Goal: Task Accomplishment & Management: Use online tool/utility

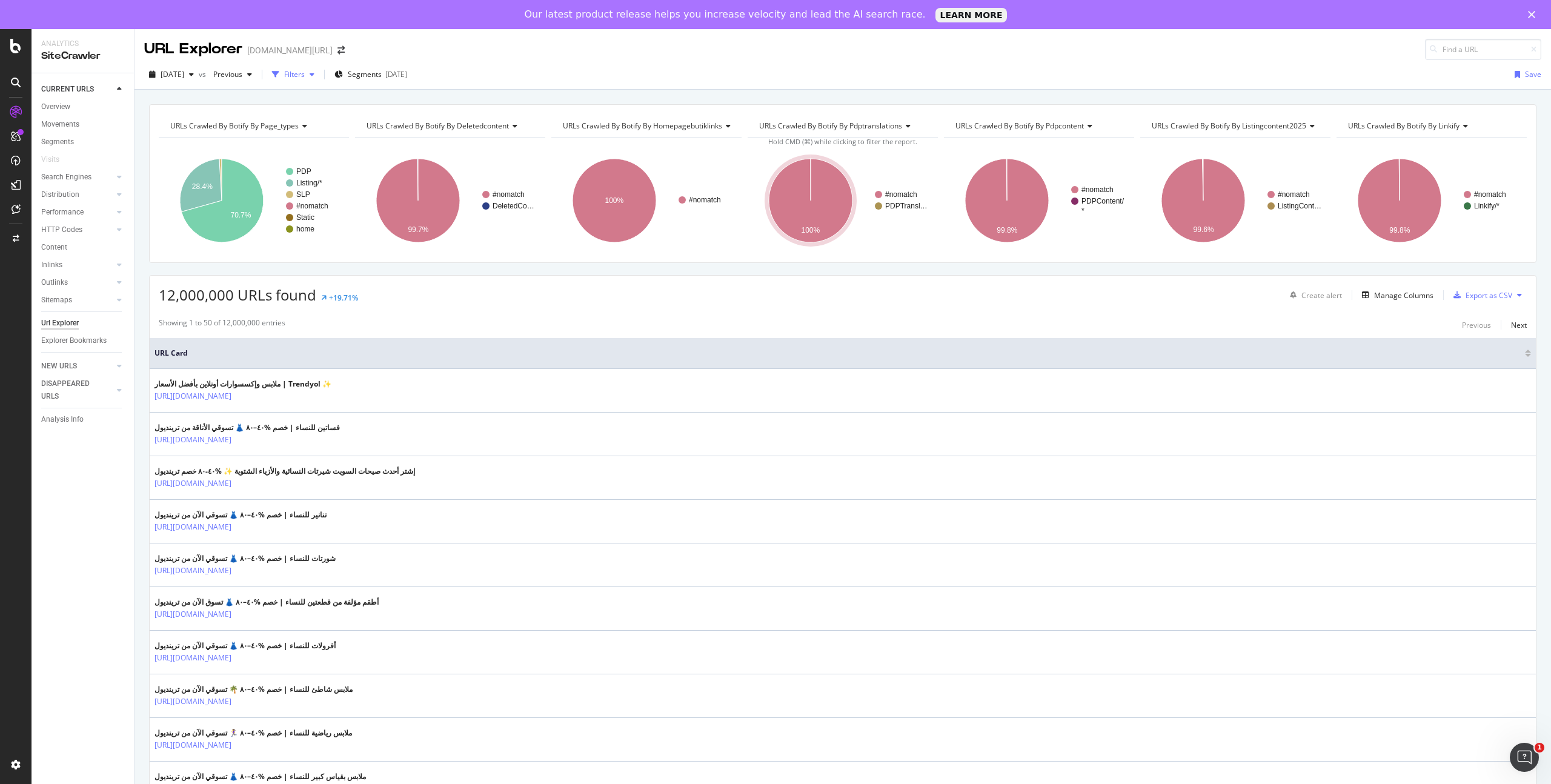
click at [305, 73] on div "Filters" at bounding box center [294, 73] width 20 height 10
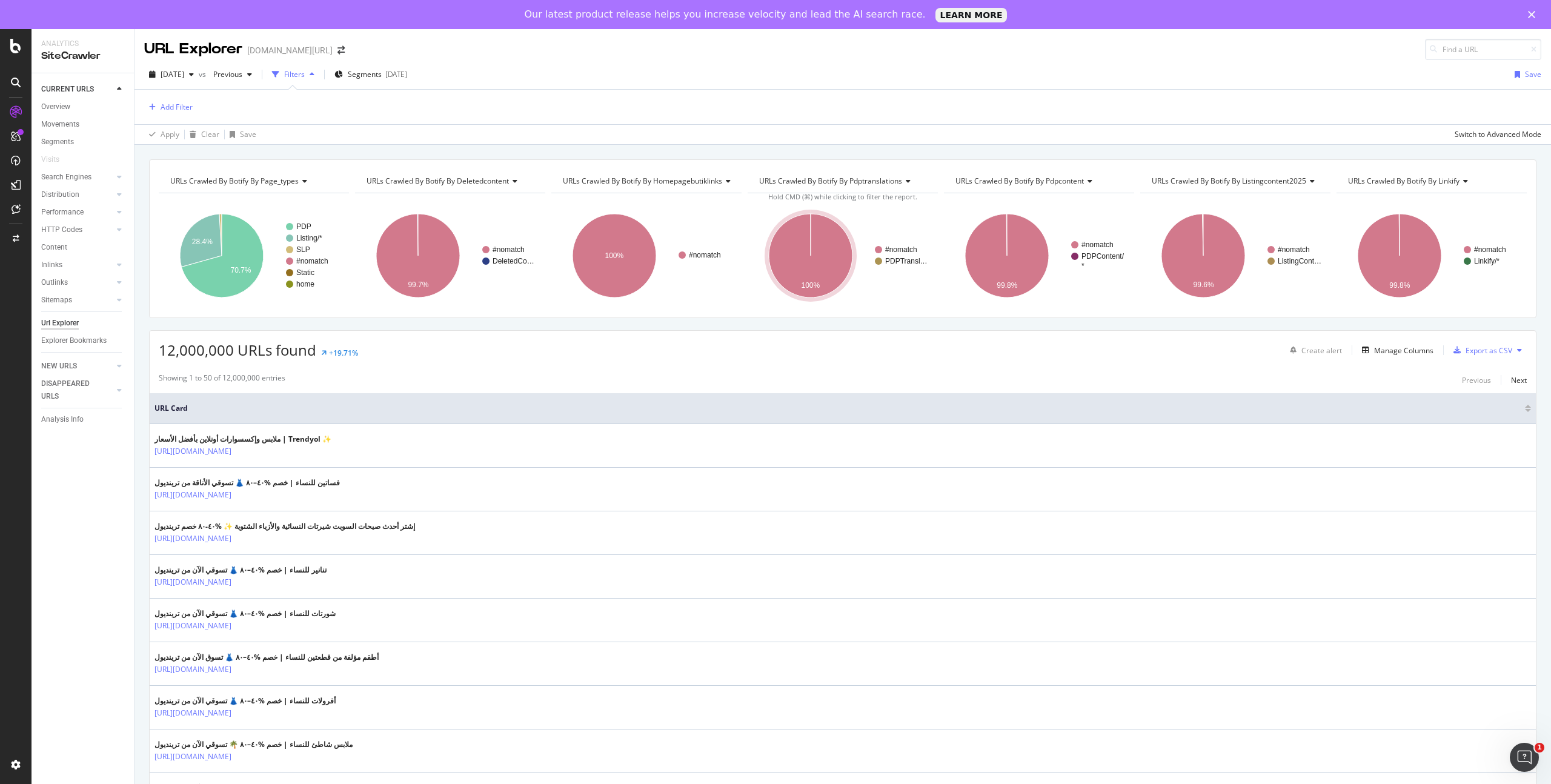
click at [305, 73] on div "Filters" at bounding box center [294, 73] width 20 height 10
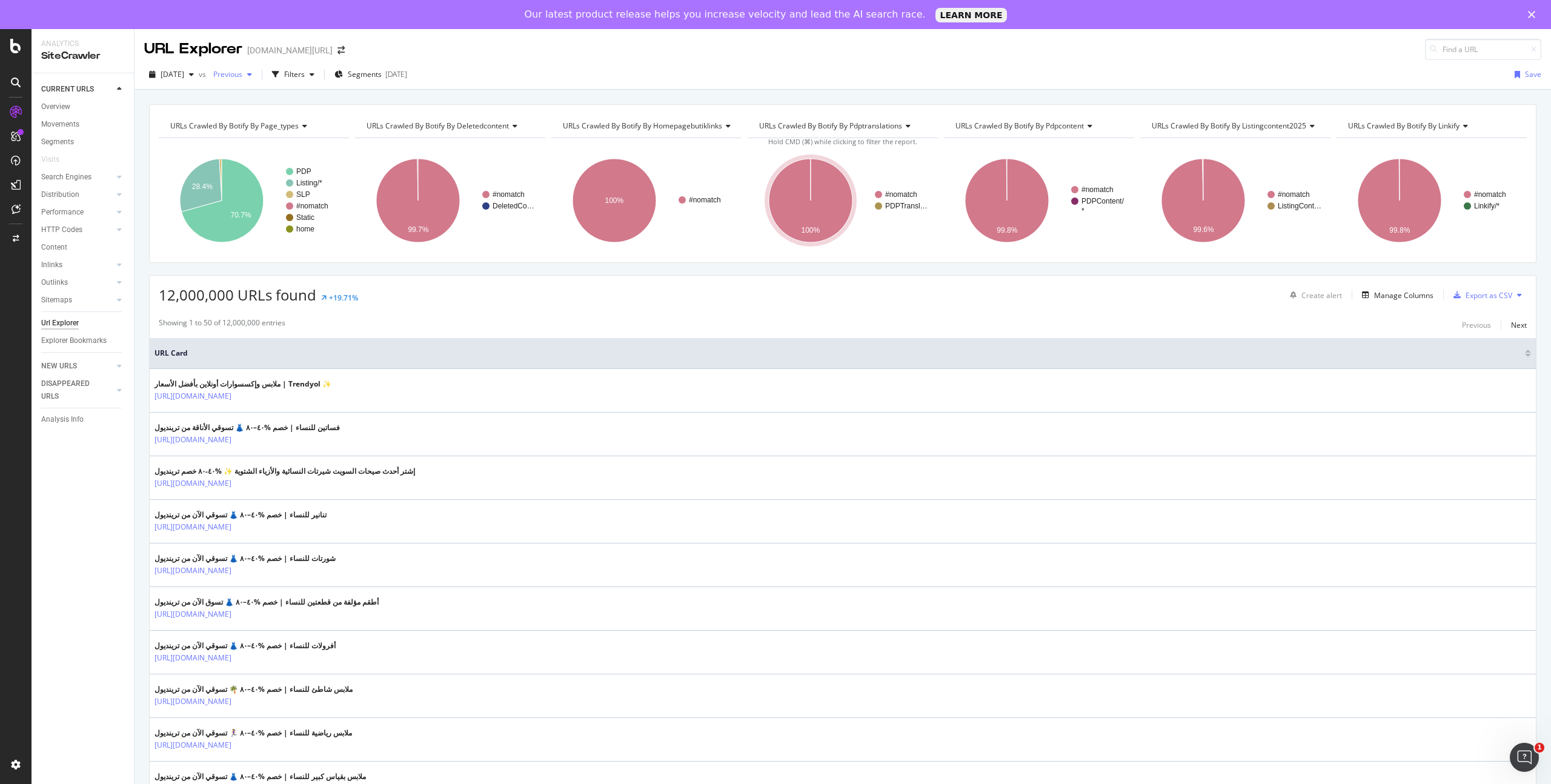
click at [252, 73] on icon "button" at bounding box center [250, 74] width 5 height 7
click at [319, 80] on div "Filters" at bounding box center [293, 74] width 52 height 18
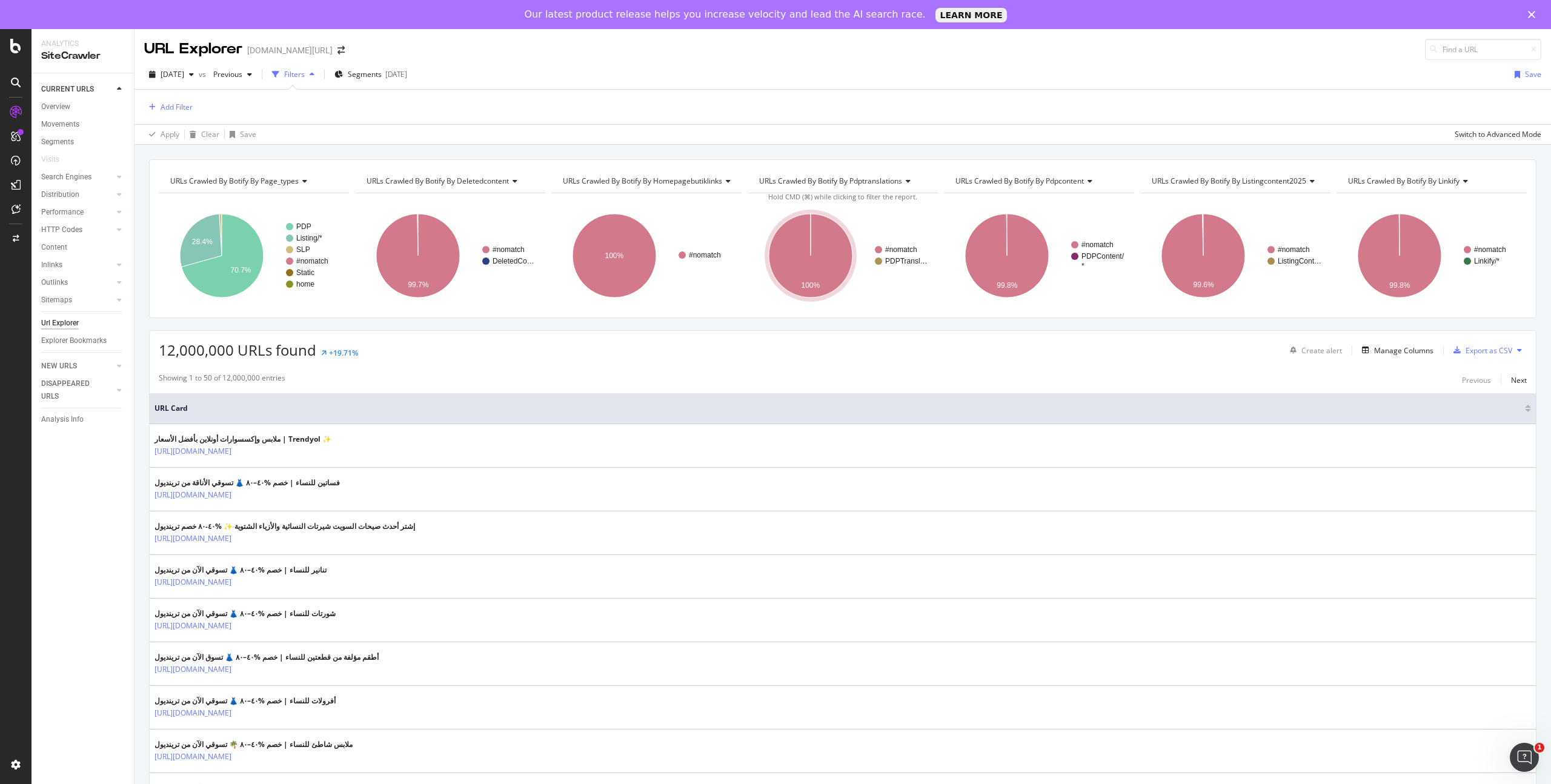
click at [305, 78] on div "Filters" at bounding box center [294, 73] width 20 height 10
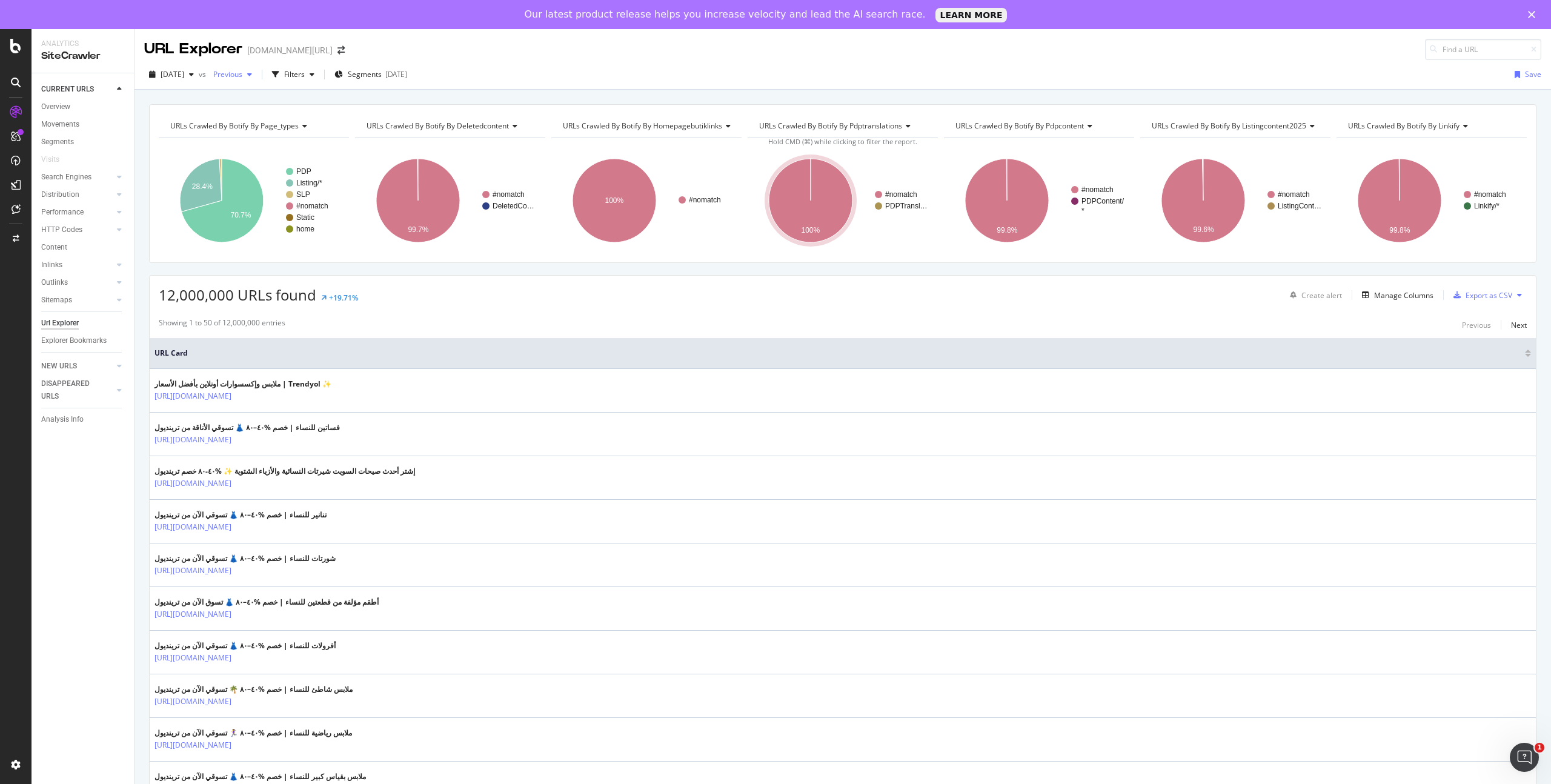
click at [252, 72] on icon "button" at bounding box center [250, 74] width 5 height 7
click at [252, 74] on icon "button" at bounding box center [250, 74] width 5 height 7
click at [319, 79] on div "Filters" at bounding box center [293, 74] width 52 height 18
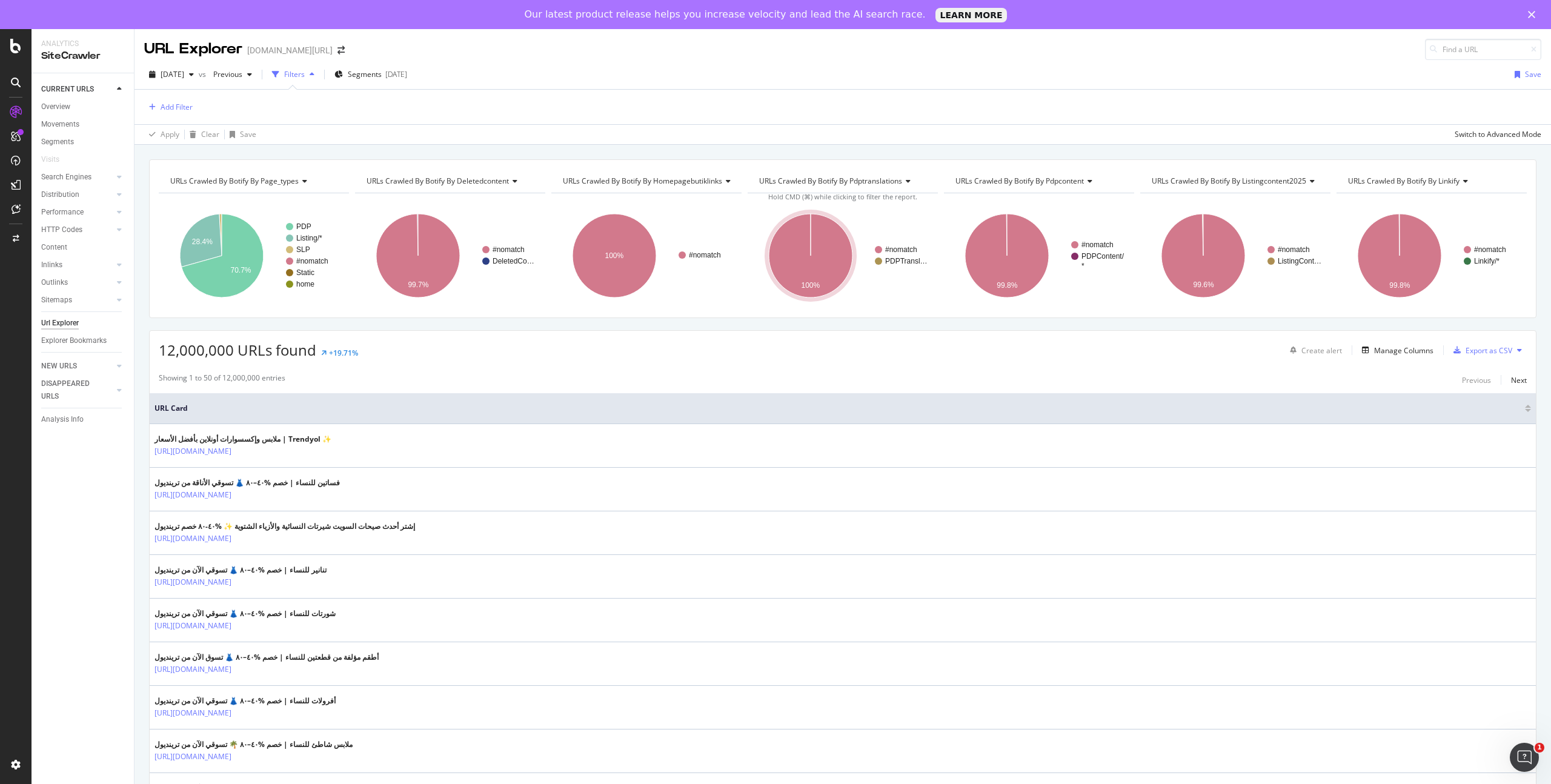
click at [315, 75] on icon "button" at bounding box center [312, 74] width 5 height 7
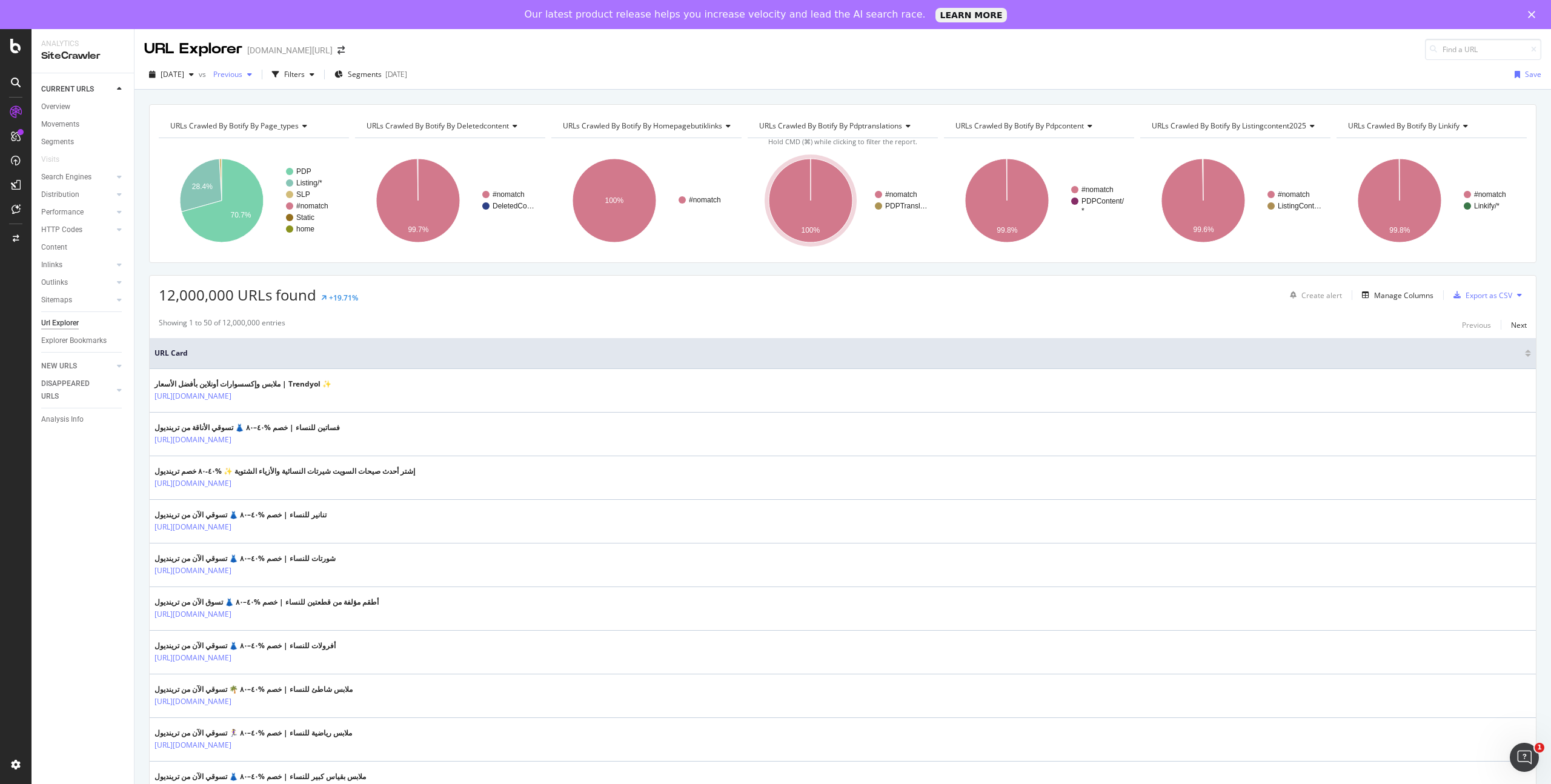
click at [252, 71] on icon "button" at bounding box center [250, 74] width 5 height 7
click at [252, 72] on icon "button" at bounding box center [250, 74] width 5 height 7
click at [497, 80] on div "[DATE] vs Previous Filters Segments [DATE] Save" at bounding box center [843, 77] width 1417 height 24
click at [305, 73] on div "Filters" at bounding box center [294, 73] width 20 height 10
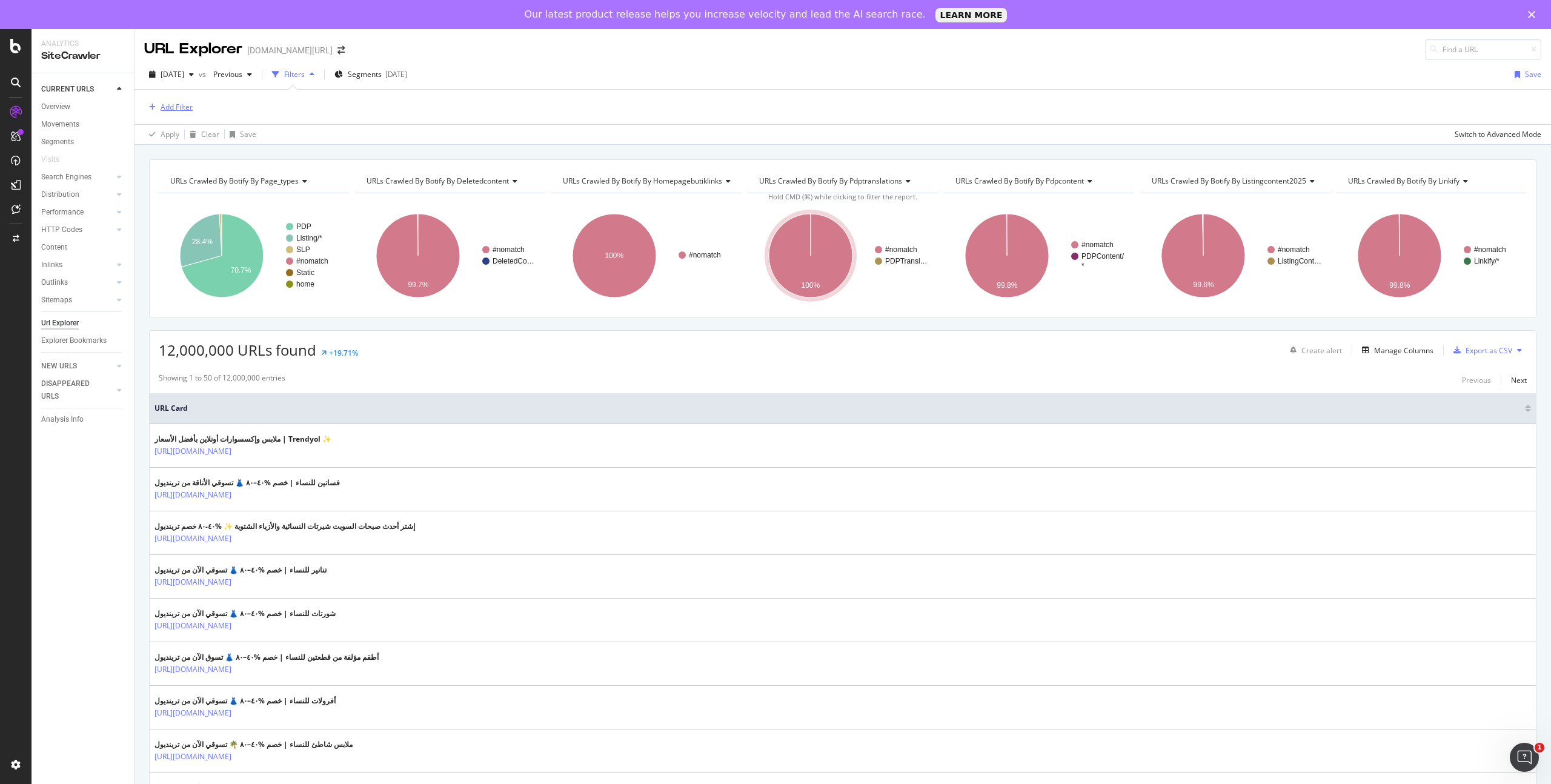
click at [185, 105] on div "Add Filter" at bounding box center [176, 106] width 32 height 10
click at [412, 116] on div "Add Filter" at bounding box center [843, 107] width 1397 height 34
click at [180, 107] on div "Add Filter" at bounding box center [176, 106] width 32 height 10
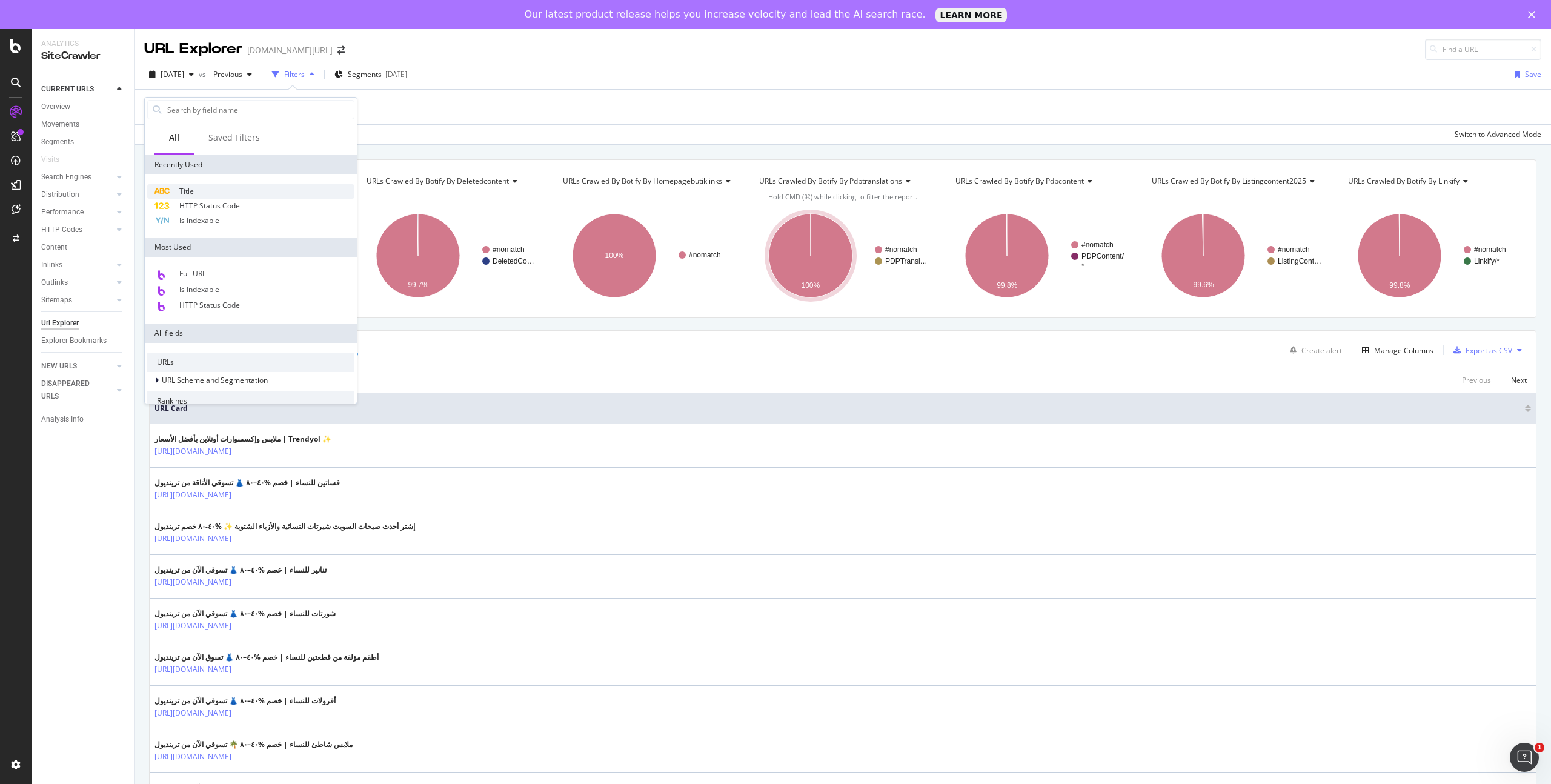
click at [212, 191] on div "Title" at bounding box center [251, 191] width 207 height 15
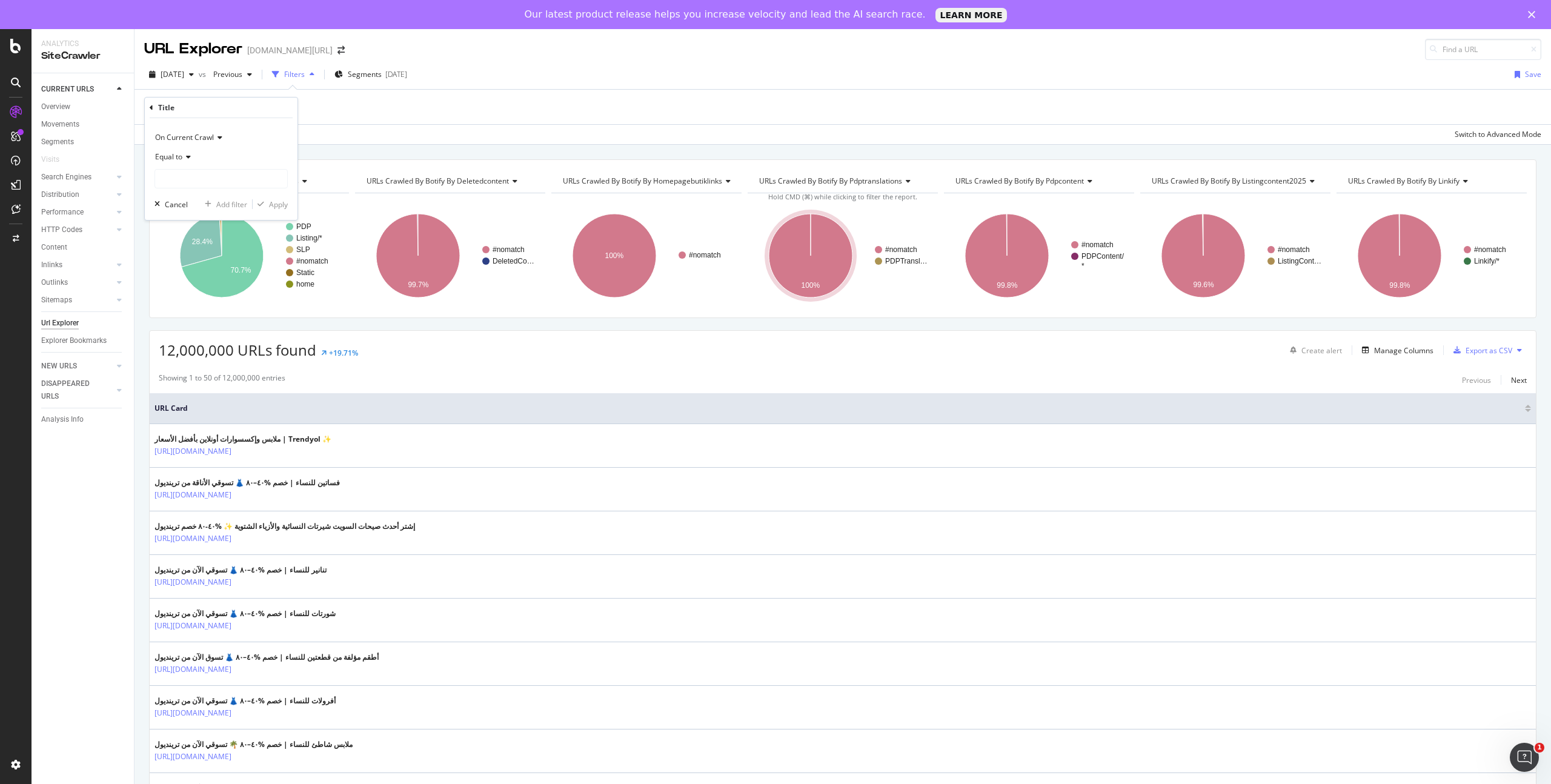
click at [207, 137] on span "On Current Crawl" at bounding box center [184, 137] width 59 height 10
click at [205, 176] on span "On Compared Crawl" at bounding box center [195, 178] width 69 height 10
click at [398, 118] on div "Add Filter" at bounding box center [843, 107] width 1397 height 34
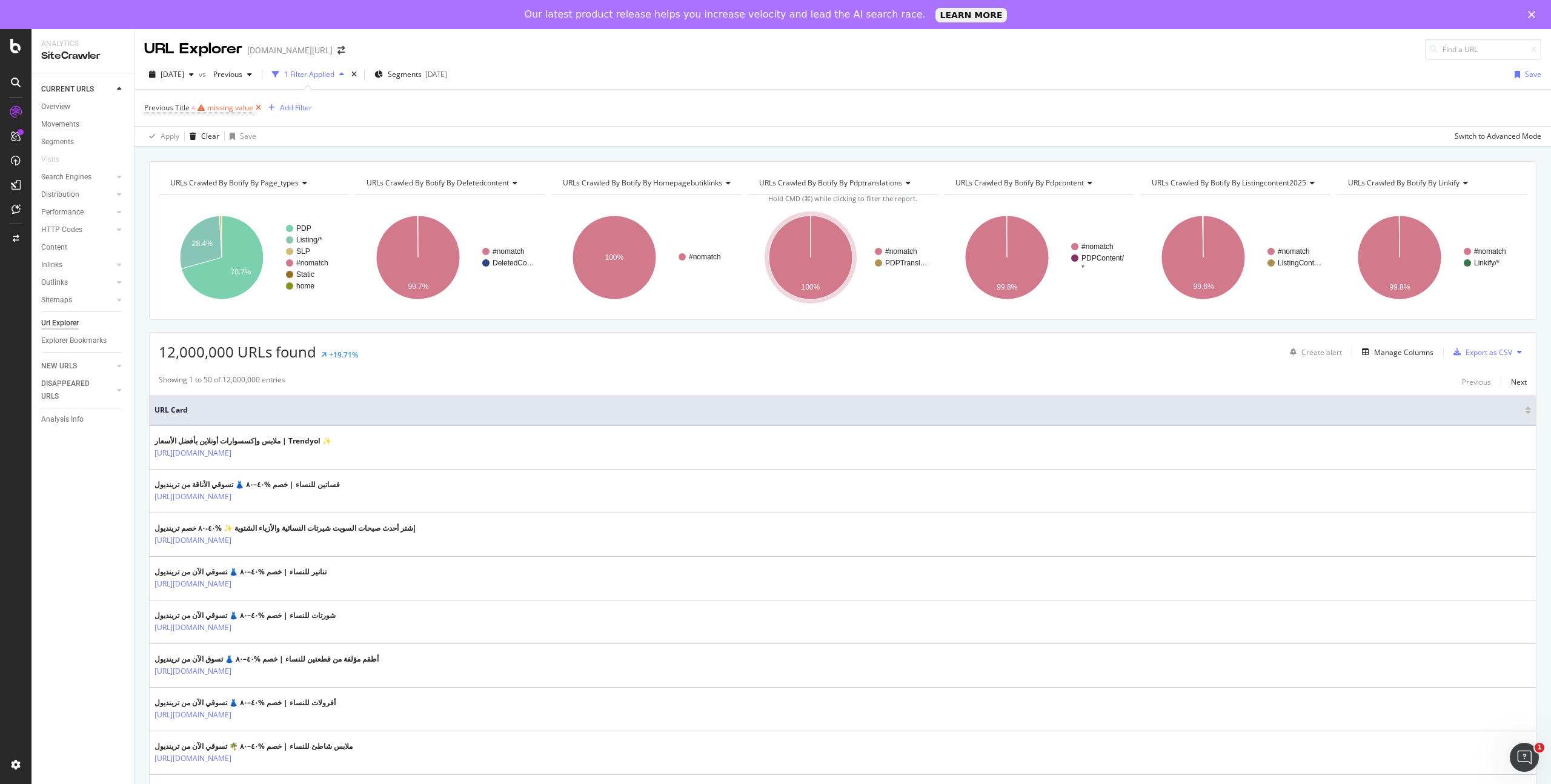
click at [259, 107] on icon at bounding box center [258, 108] width 10 height 12
